Goal: Obtain resource: Obtain resource

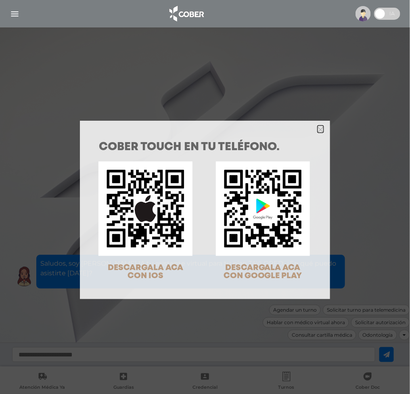
click at [317, 127] on icon "Close" at bounding box center [320, 130] width 6 height 6
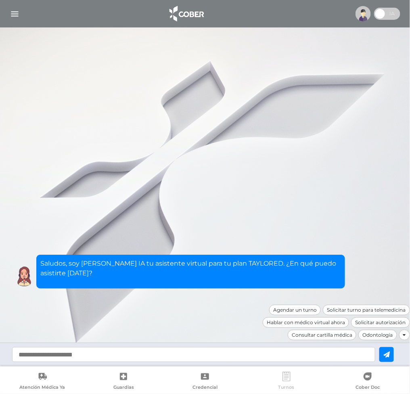
click at [278, 374] on link "Turnos" at bounding box center [286, 382] width 81 height 21
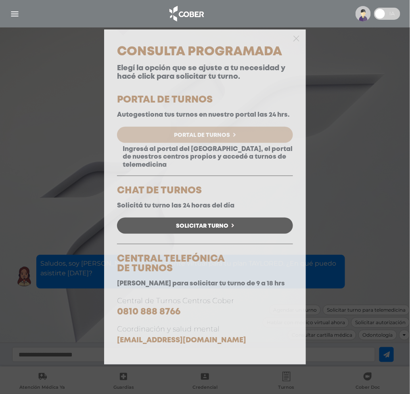
click at [201, 129] on link "Portal de Turnos" at bounding box center [205, 135] width 176 height 16
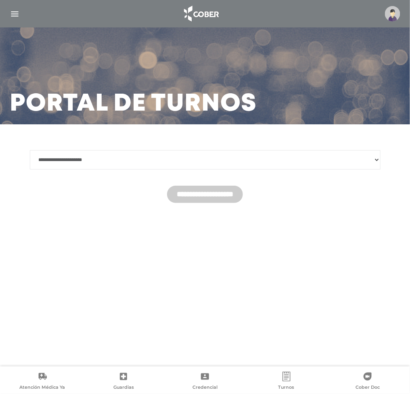
click at [228, 154] on select "**********" at bounding box center [205, 159] width 351 height 19
select select "********"
click at [30, 150] on select "**********" at bounding box center [205, 159] width 351 height 19
click at [238, 187] on input "**********" at bounding box center [205, 194] width 76 height 17
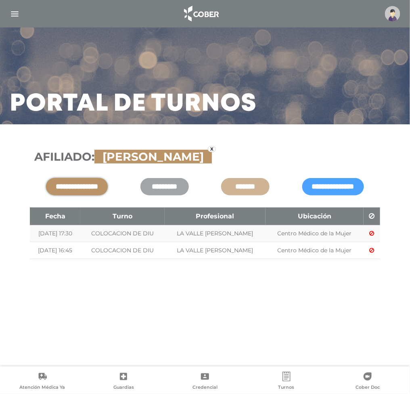
click at [15, 13] on img "button" at bounding box center [15, 14] width 10 height 10
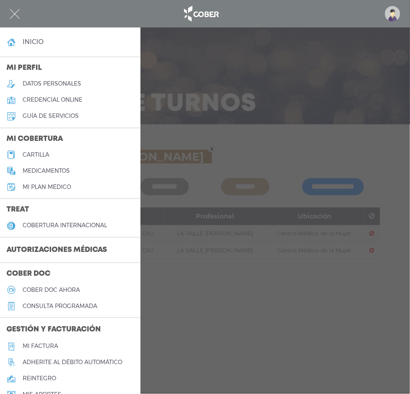
click at [323, 281] on div at bounding box center [205, 197] width 410 height 394
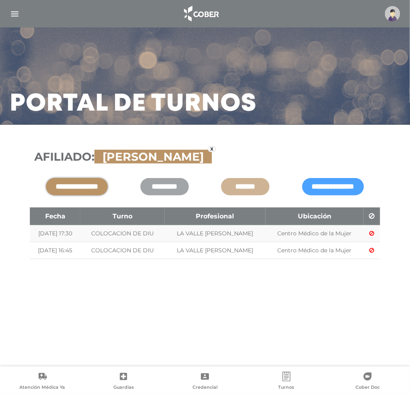
click at [17, 12] on img "button" at bounding box center [15, 14] width 10 height 10
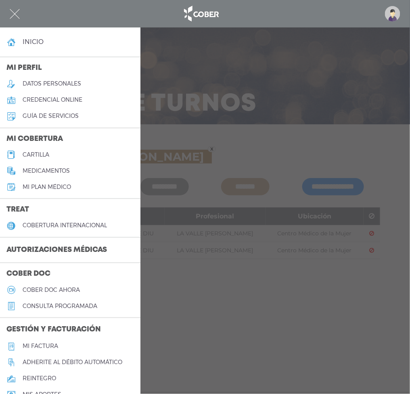
click at [35, 40] on h4 "inicio" at bounding box center [33, 42] width 21 height 8
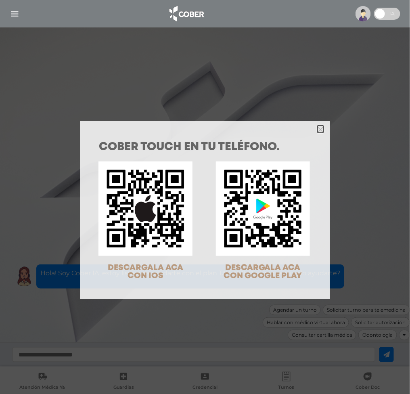
click at [317, 127] on icon "Close" at bounding box center [320, 130] width 6 height 6
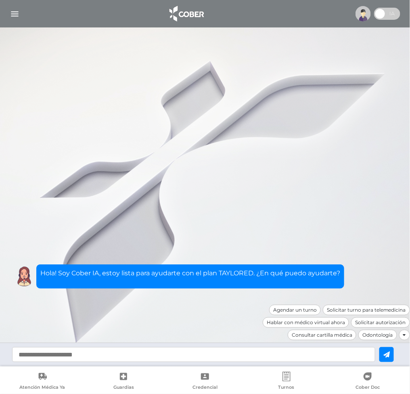
click at [198, 6] on img at bounding box center [186, 13] width 42 height 19
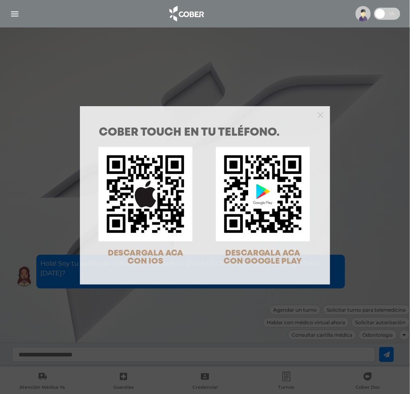
scroll to position [26, 0]
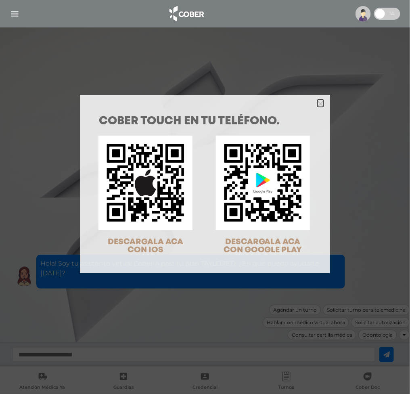
click at [318, 101] on icon "Close" at bounding box center [320, 104] width 6 height 6
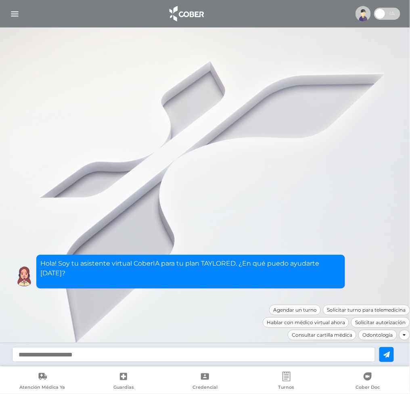
click at [15, 9] on img "button" at bounding box center [15, 14] width 10 height 10
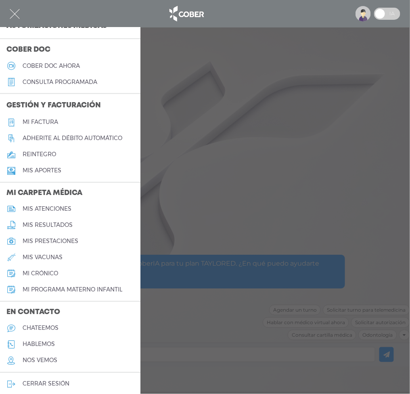
scroll to position [228, 0]
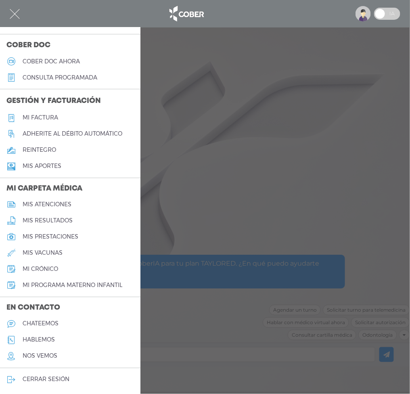
click at [211, 342] on div at bounding box center [205, 197] width 410 height 394
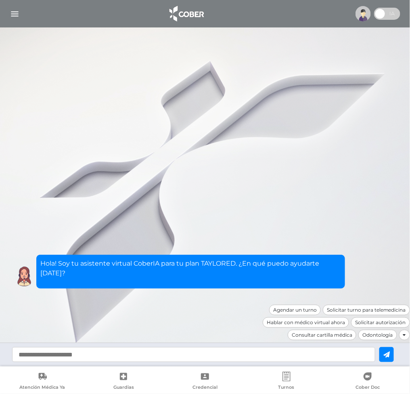
click at [292, 378] on link "Turnos" at bounding box center [286, 382] width 81 height 21
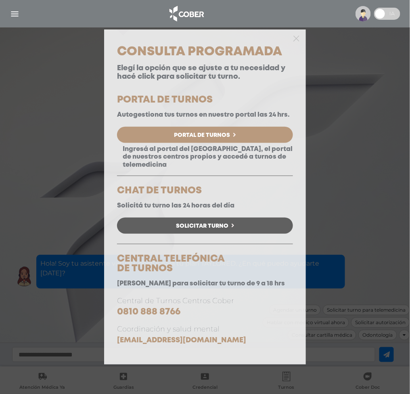
click at [300, 36] on div at bounding box center [205, 37] width 202 height 16
drag, startPoint x: 294, startPoint y: 38, endPoint x: 288, endPoint y: 40, distance: 5.6
click at [292, 38] on div at bounding box center [205, 37] width 202 height 16
click at [298, 33] on div at bounding box center [205, 37] width 202 height 16
click at [298, 34] on icon "button" at bounding box center [296, 37] width 6 height 9
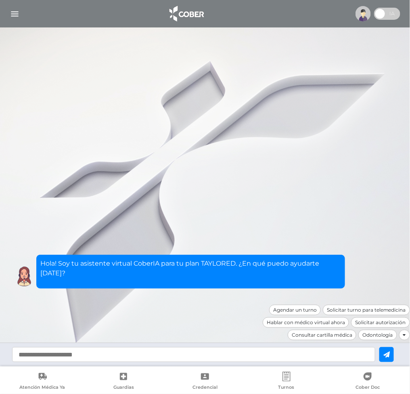
click at [406, 334] on div at bounding box center [404, 335] width 11 height 10
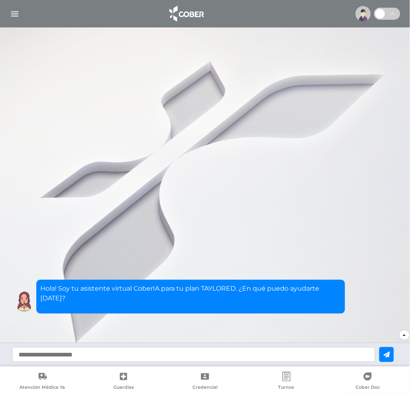
click at [406, 334] on div at bounding box center [404, 335] width 11 height 10
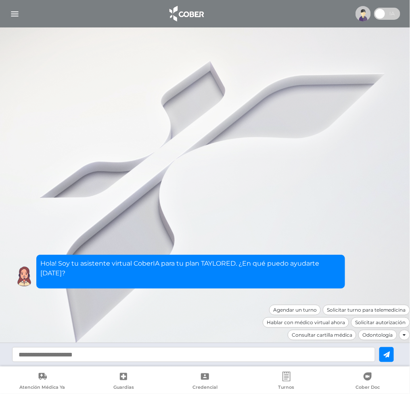
click at [319, 357] on input "text" at bounding box center [193, 354] width 363 height 15
click at [157, 217] on div at bounding box center [205, 197] width 410 height 394
click at [359, 347] on input "text" at bounding box center [193, 354] width 363 height 15
type input "**********"
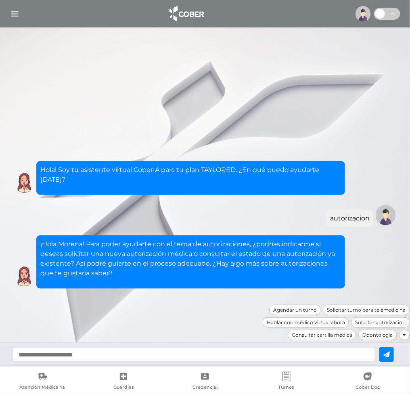
click at [192, 356] on input "text" at bounding box center [193, 354] width 363 height 15
type input "**********"
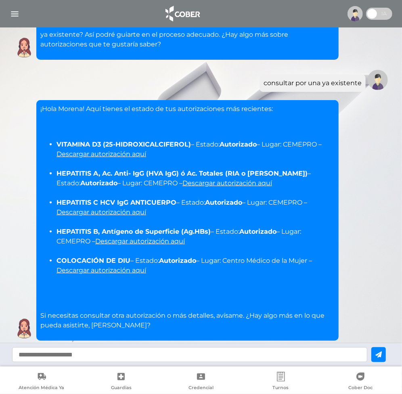
scroll to position [102, 0]
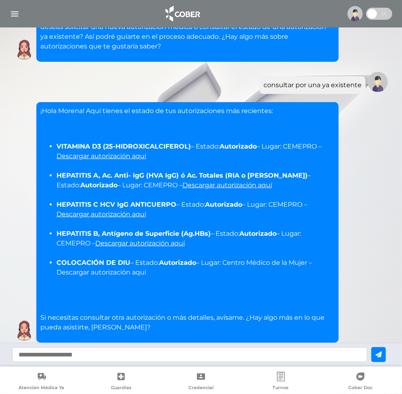
click at [140, 272] on link "Descargar autorización aquí" at bounding box center [101, 272] width 90 height 8
